Goal: Task Accomplishment & Management: Manage account settings

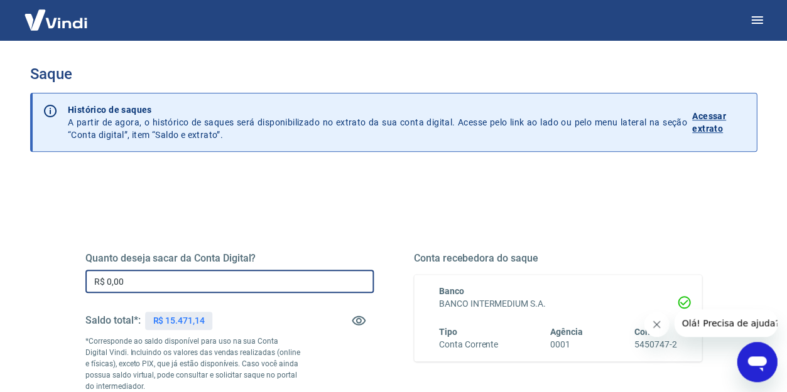
click at [188, 276] on input "R$ 0,00" at bounding box center [229, 281] width 288 height 23
type input "R$ 15.000,00"
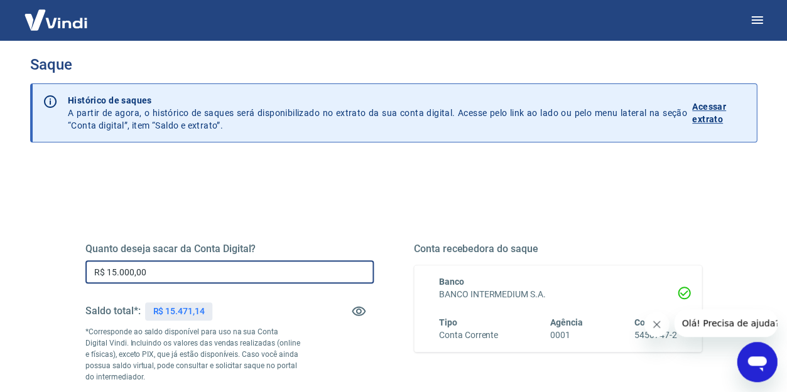
scroll to position [191, 0]
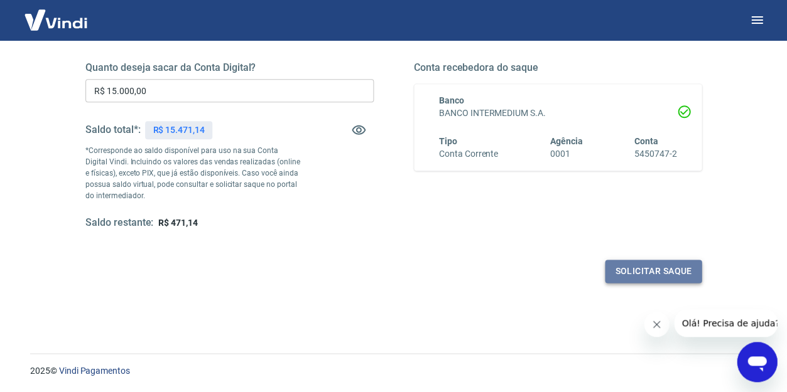
click at [640, 265] on button "Solicitar saque" at bounding box center [653, 271] width 97 height 23
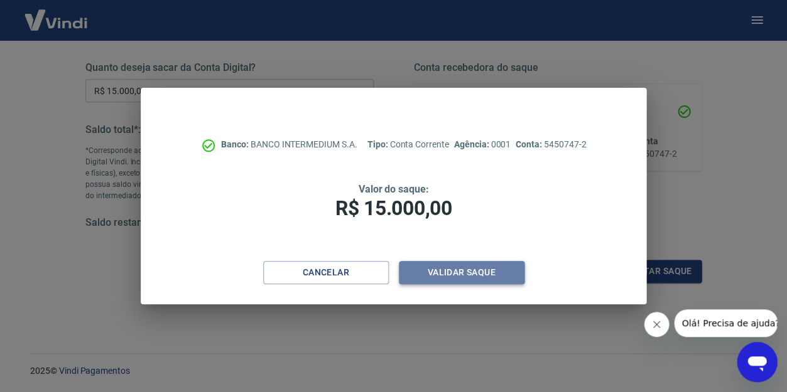
click at [487, 269] on button "Validar saque" at bounding box center [462, 272] width 126 height 23
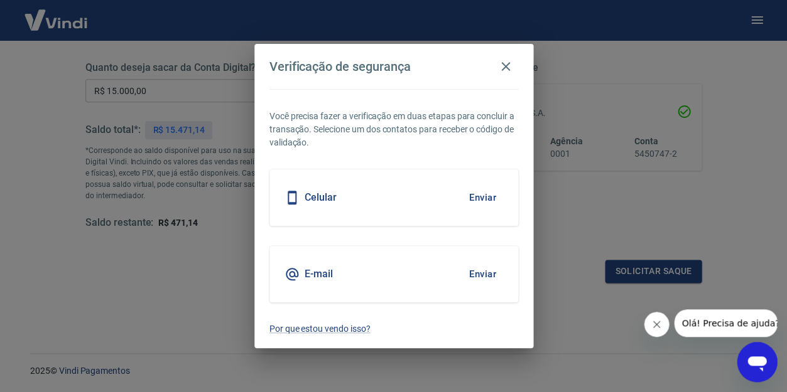
click at [483, 272] on button "Enviar" at bounding box center [482, 274] width 41 height 26
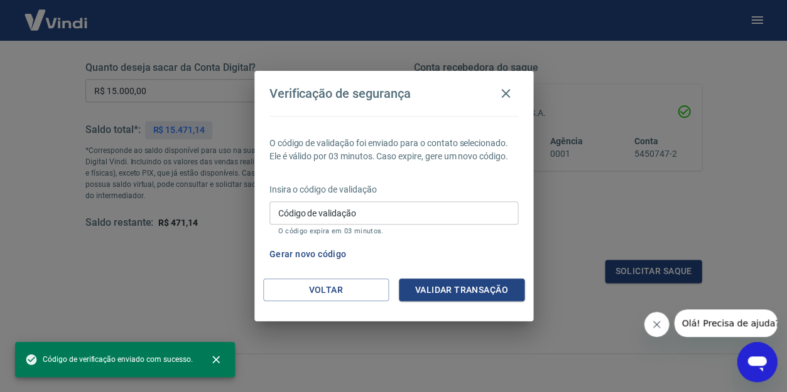
click at [358, 205] on input "Código de validação" at bounding box center [393, 213] width 249 height 23
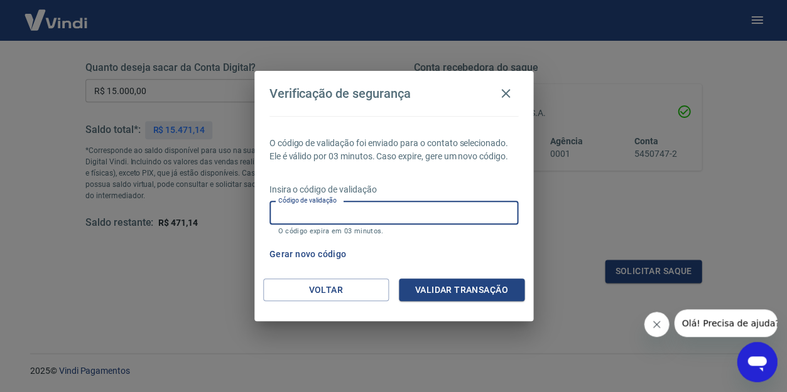
click at [368, 249] on div "Gerar novo código" at bounding box center [391, 254] width 254 height 23
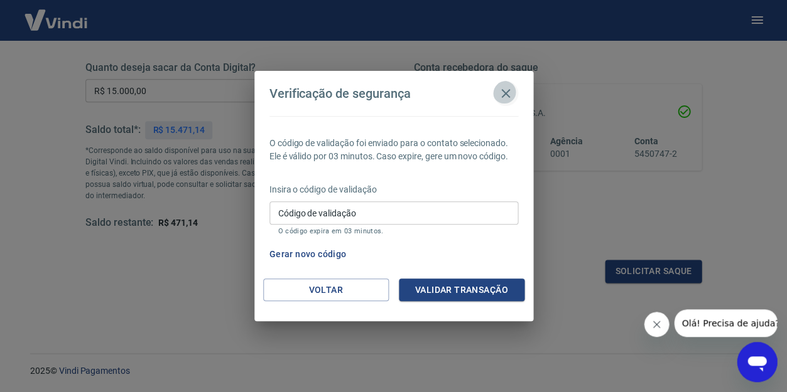
click at [502, 92] on icon "button" at bounding box center [505, 93] width 15 height 15
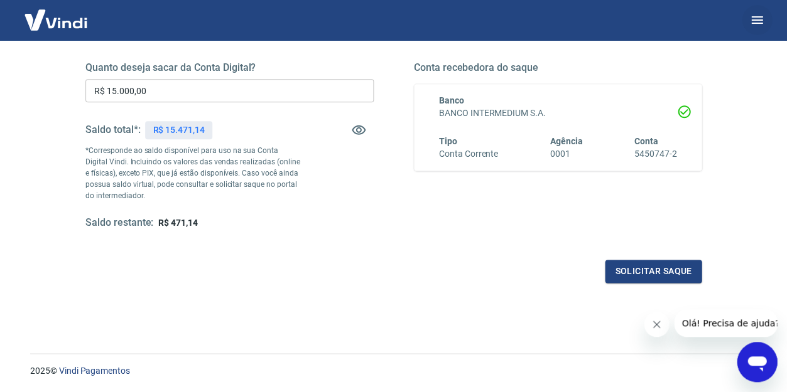
click at [762, 19] on icon "button" at bounding box center [756, 20] width 15 height 15
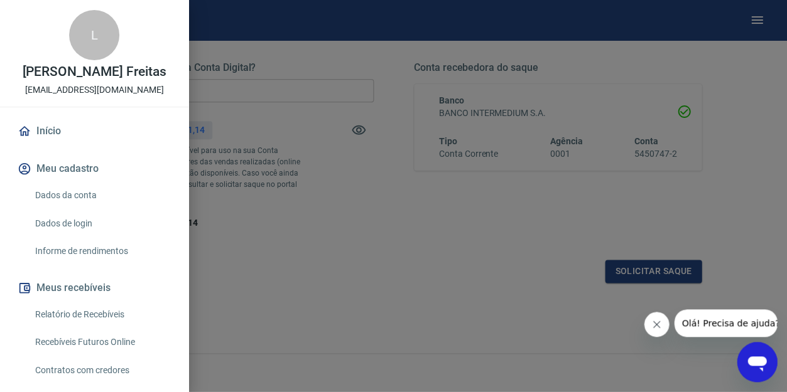
click at [271, 104] on div at bounding box center [393, 196] width 787 height 392
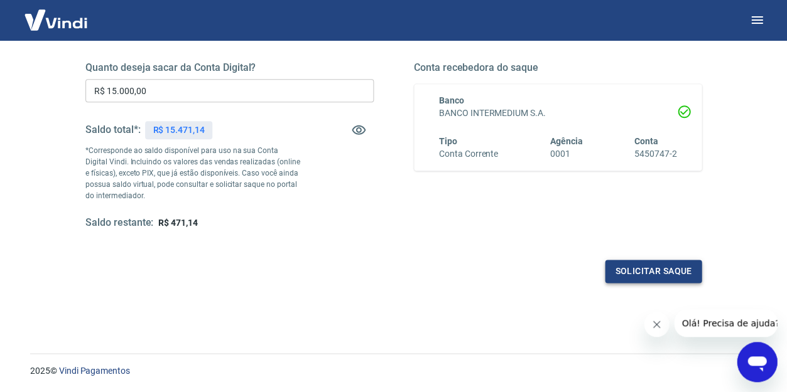
click at [655, 260] on button "Solicitar saque" at bounding box center [653, 271] width 97 height 23
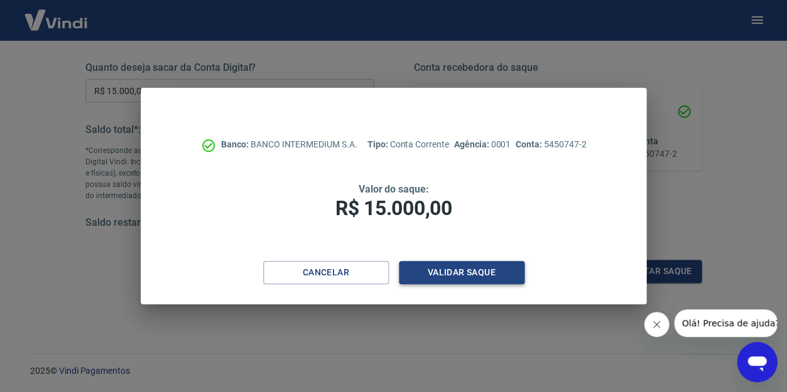
click at [439, 268] on button "Validar saque" at bounding box center [462, 272] width 126 height 23
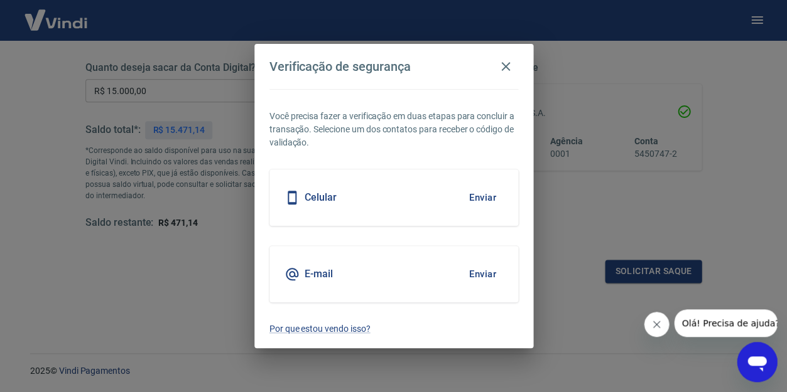
click at [482, 197] on button "Enviar" at bounding box center [482, 198] width 41 height 26
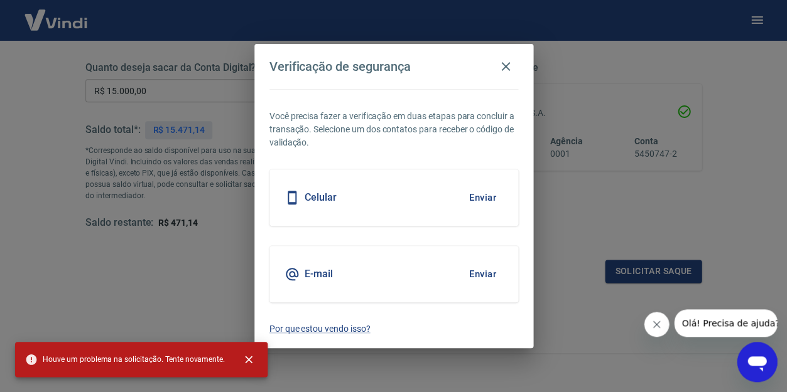
drag, startPoint x: 396, startPoint y: 238, endPoint x: 451, endPoint y: 263, distance: 60.1
click at [396, 239] on div "Você precisa fazer a verificação em duas etapas para concluir a transação. Sele…" at bounding box center [393, 219] width 279 height 260
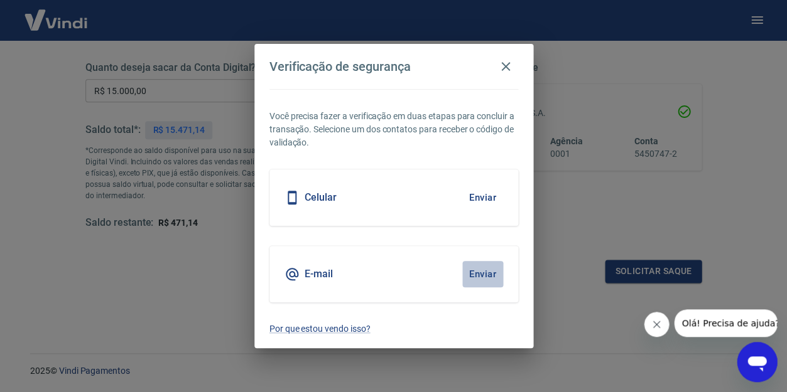
click at [490, 270] on button "Enviar" at bounding box center [482, 274] width 41 height 26
click at [474, 275] on button "Enviar" at bounding box center [482, 274] width 41 height 26
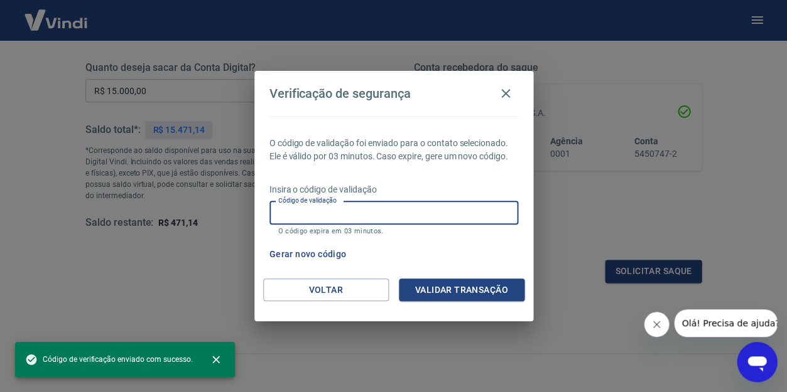
click at [372, 213] on input "Código de validação" at bounding box center [393, 213] width 249 height 23
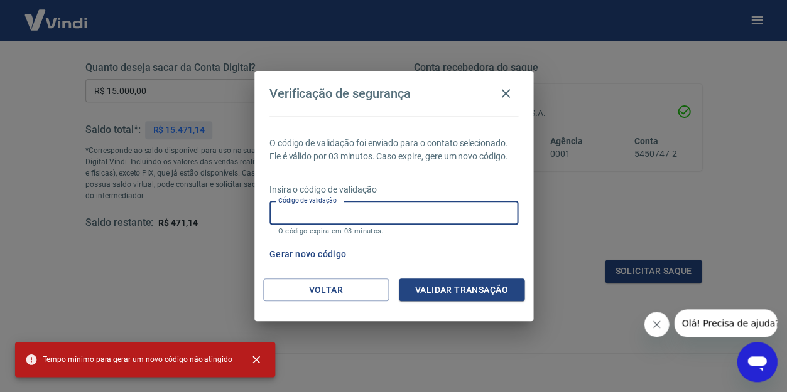
click at [407, 213] on input "Código de validação" at bounding box center [393, 213] width 249 height 23
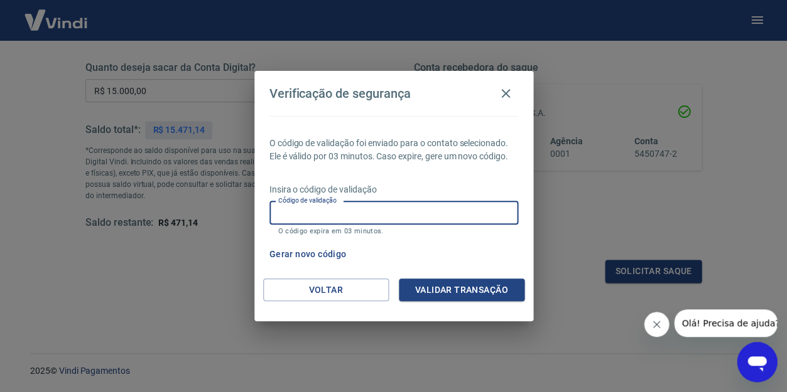
paste input "972105"
type input "972105"
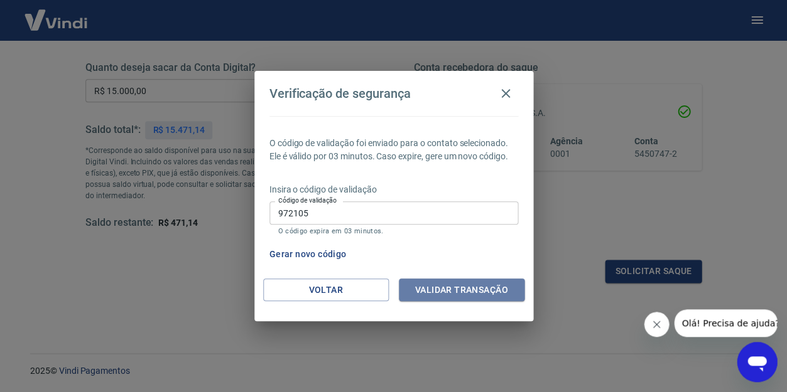
click at [451, 284] on button "Validar transação" at bounding box center [462, 290] width 126 height 23
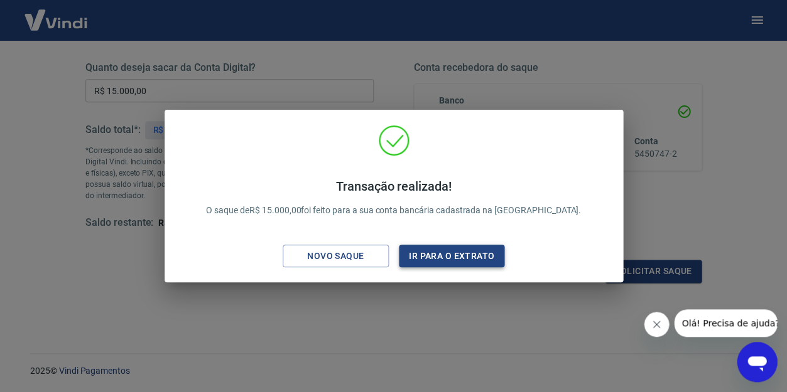
click at [441, 257] on button "Ir para o extrato" at bounding box center [452, 256] width 106 height 23
